Goal: Task Accomplishment & Management: Use online tool/utility

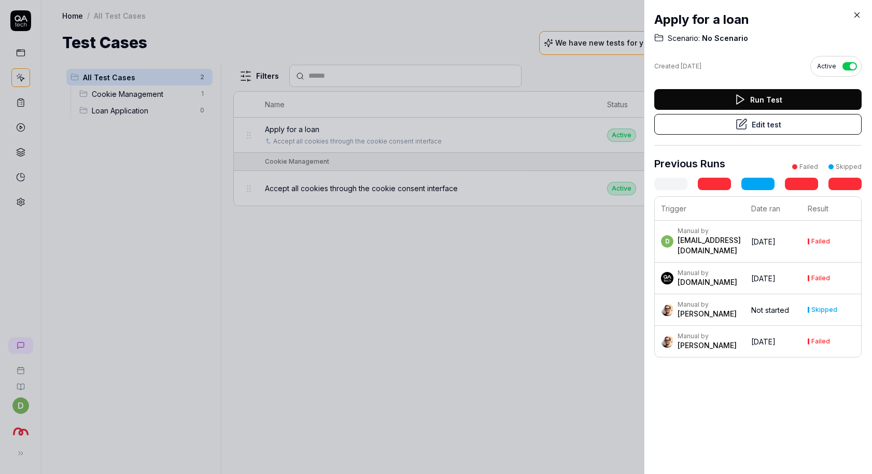
click at [762, 135] on div "Run Test Edit test" at bounding box center [757, 117] width 207 height 57
click at [765, 125] on button "Edit test" at bounding box center [757, 124] width 207 height 21
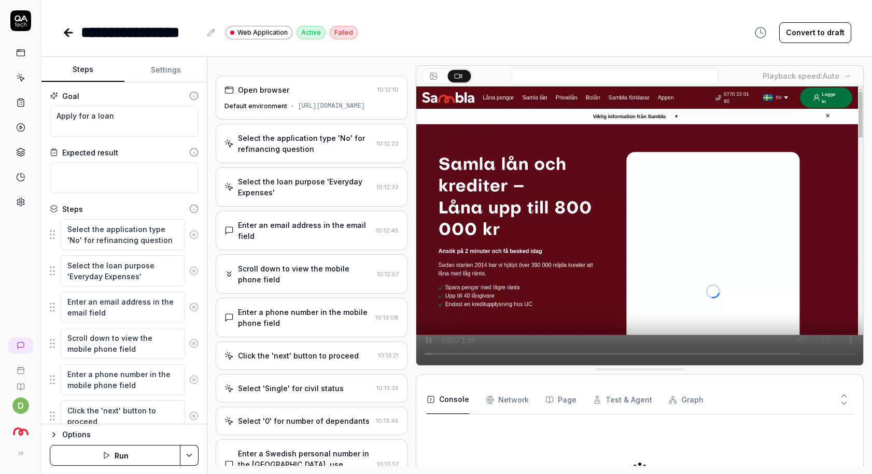
type textarea "*"
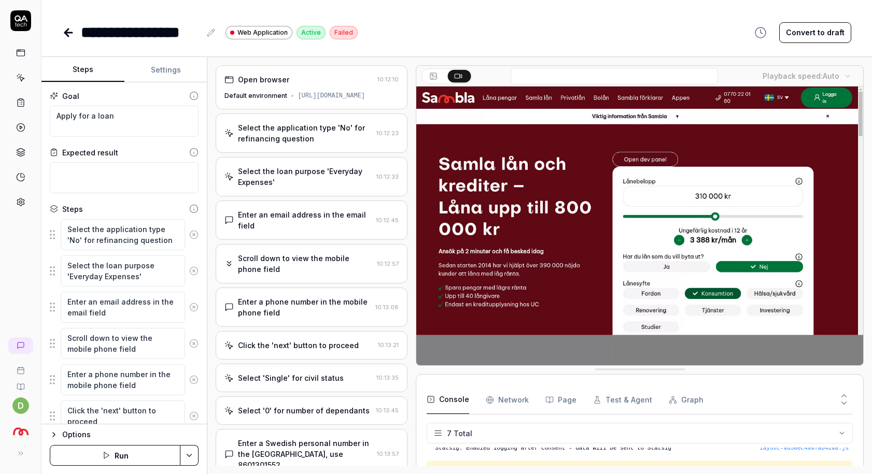
click at [302, 93] on div "Default environment https://www.vault.staging.sambla.se/" at bounding box center [311, 95] width 174 height 9
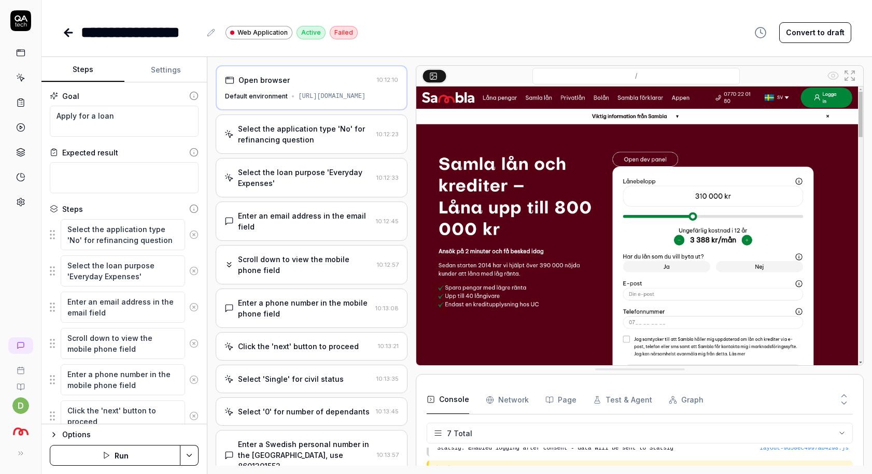
click at [298, 101] on div "[URL][DOMAIN_NAME]" at bounding box center [331, 96] width 67 height 9
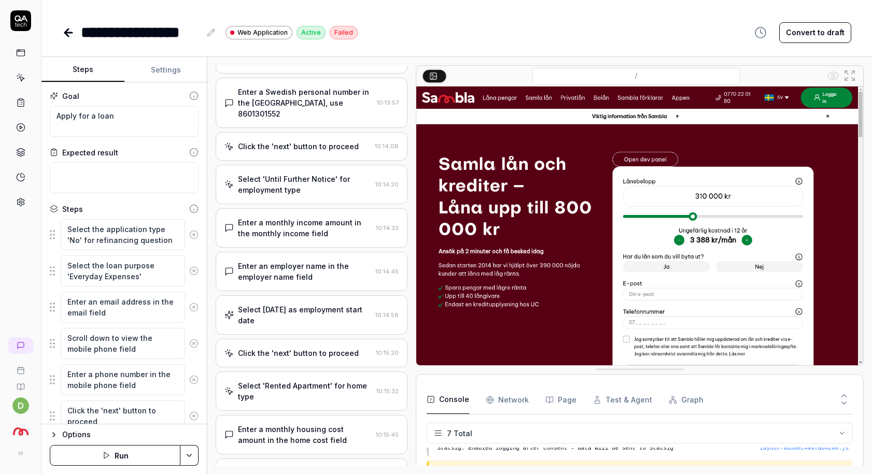
scroll to position [503, 0]
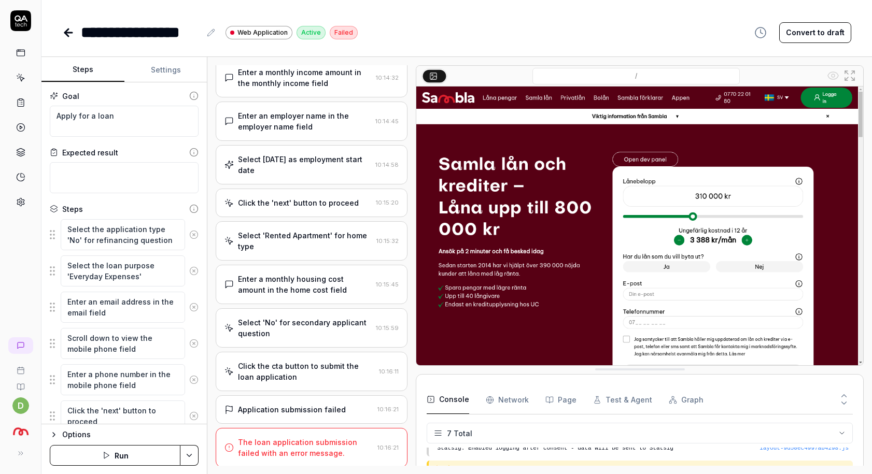
click at [307, 408] on div "Application submission failed" at bounding box center [292, 409] width 108 height 11
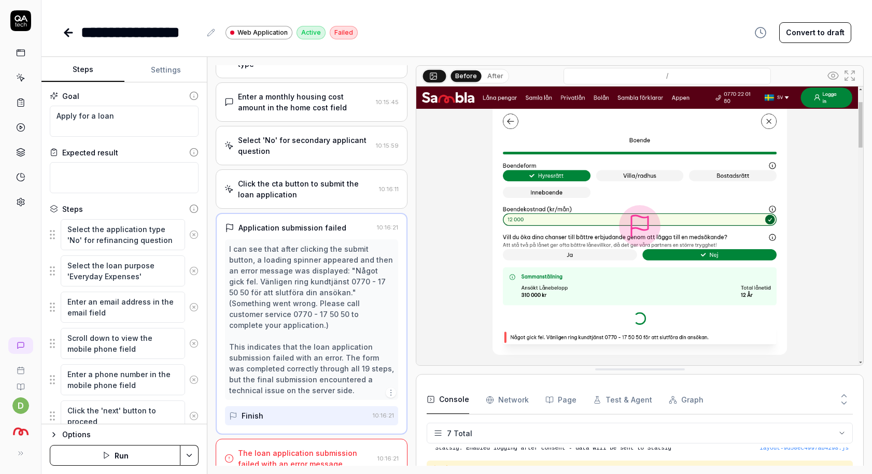
click at [315, 448] on div "The loan application submission failed with an error message." at bounding box center [305, 459] width 135 height 22
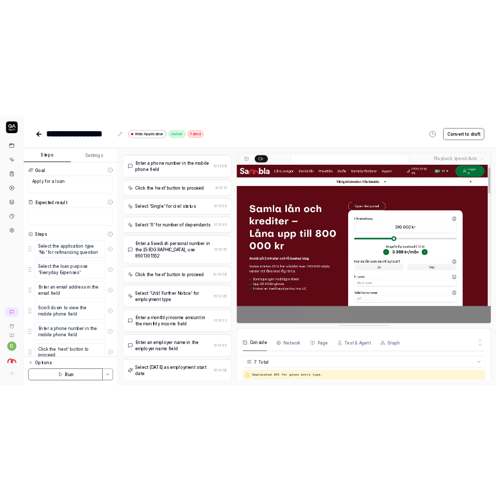
scroll to position [0, 0]
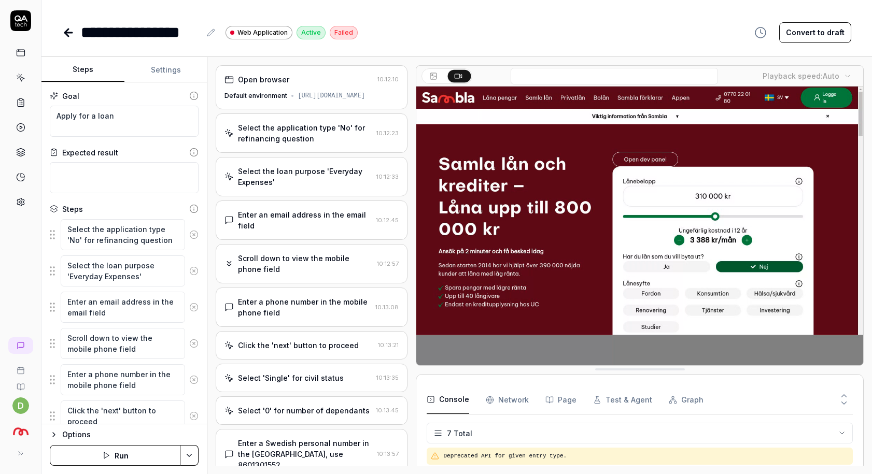
click at [67, 29] on icon at bounding box center [67, 32] width 4 height 7
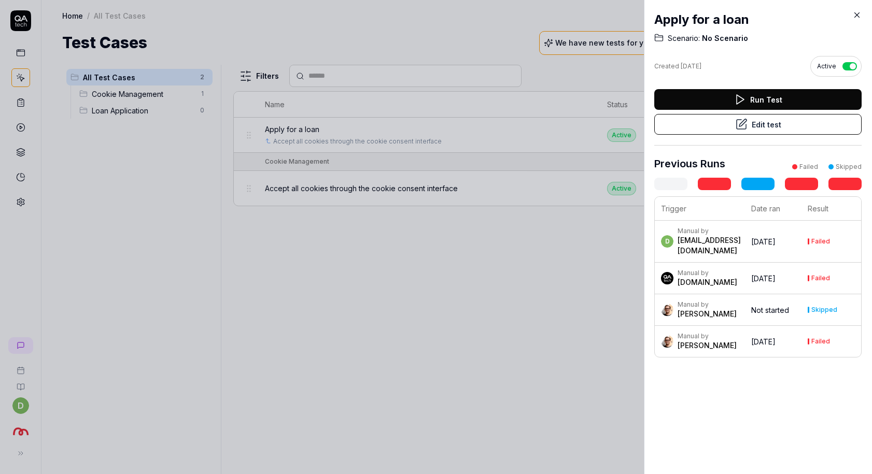
click at [855, 13] on icon at bounding box center [857, 15] width 5 height 5
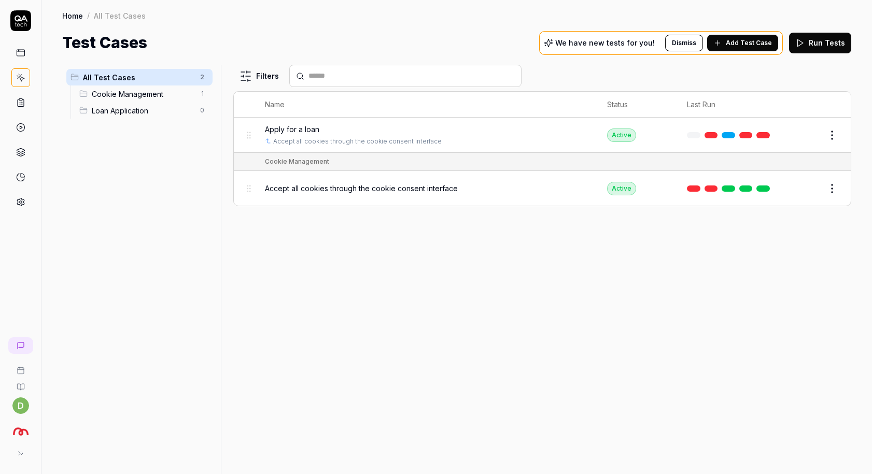
click at [303, 286] on div "Filters Name Status Last Run Apply for a loan Accept all cookies through the co…" at bounding box center [542, 270] width 618 height 410
click at [589, 334] on div "Filters Name Status Last Run Apply for a loan Accept all cookies through the co…" at bounding box center [542, 270] width 618 height 410
